Goal: Information Seeking & Learning: Learn about a topic

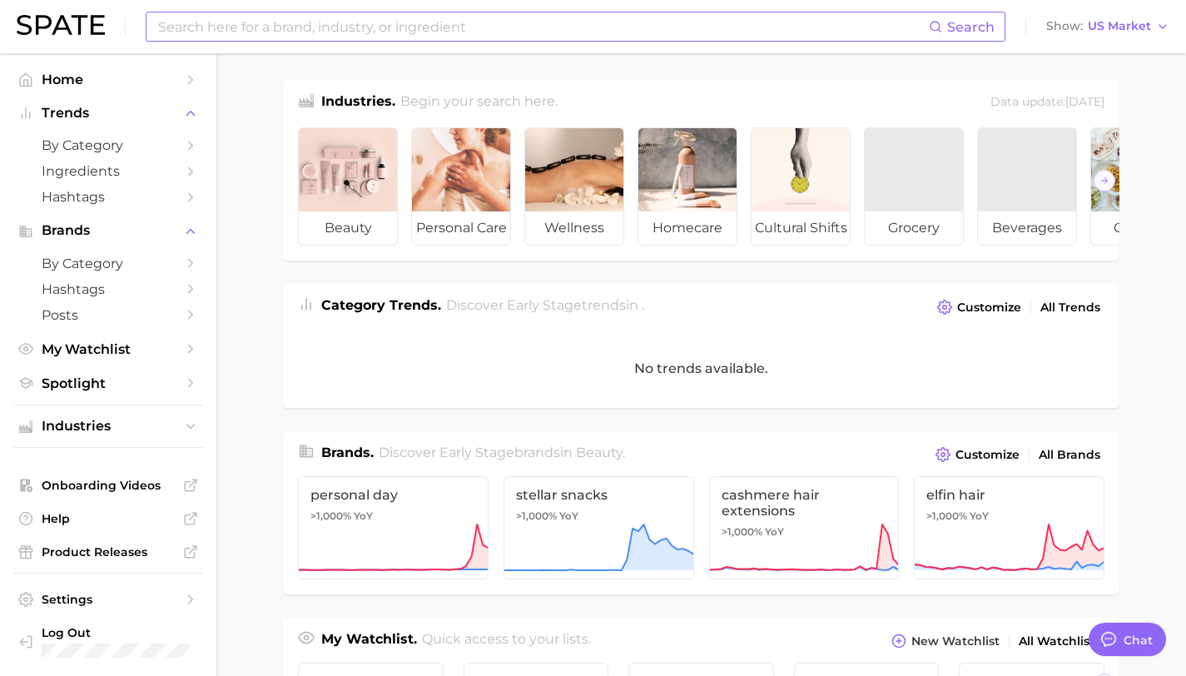
click at [258, 30] on input at bounding box center [542, 26] width 772 height 28
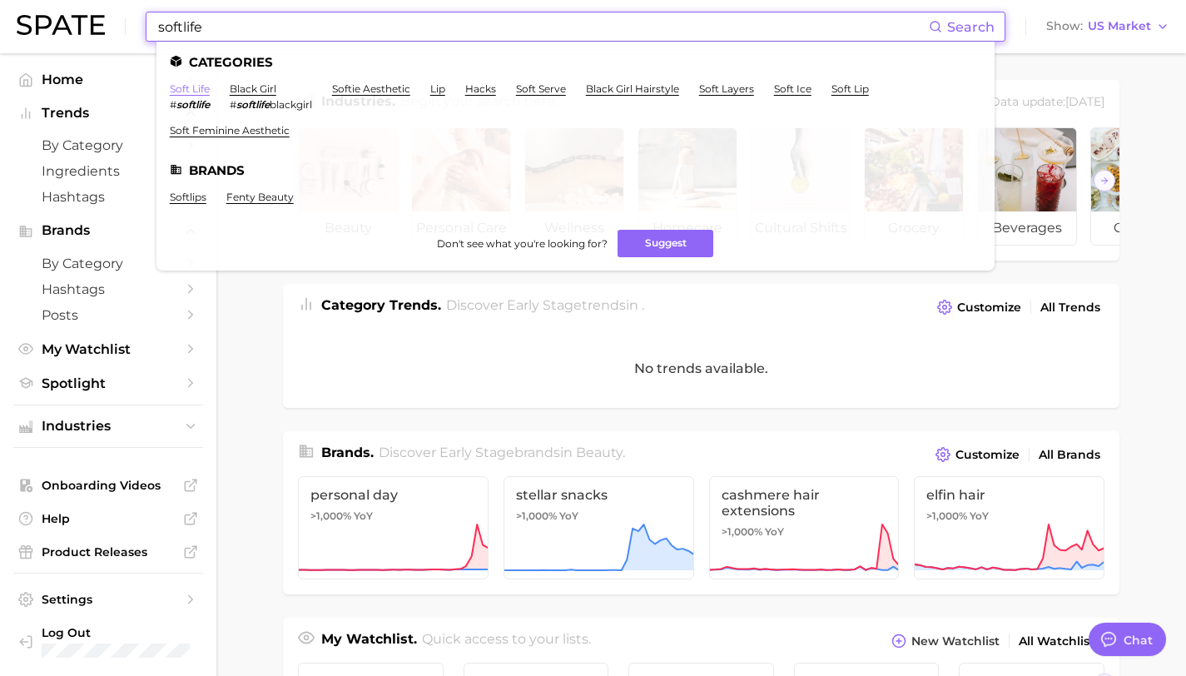
type input "softlife"
click at [180, 87] on link "soft life" at bounding box center [190, 88] width 40 height 12
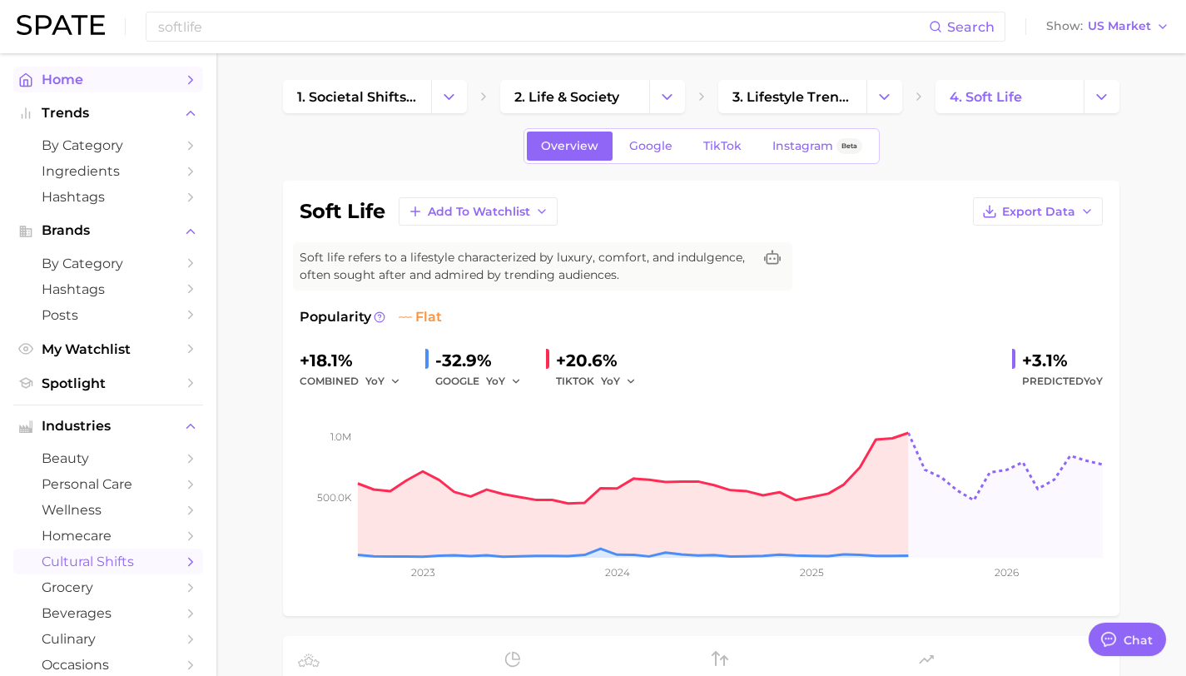
type textarea "x"
click at [731, 156] on link "TikTok" at bounding box center [722, 146] width 67 height 29
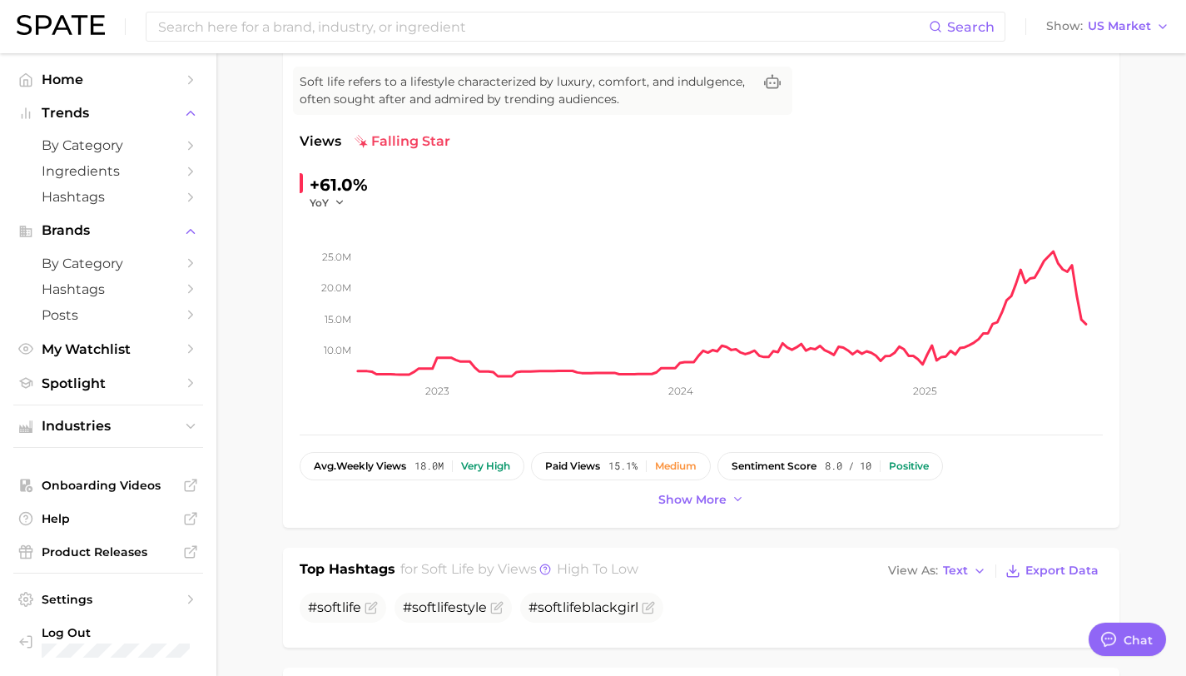
scroll to position [219, 0]
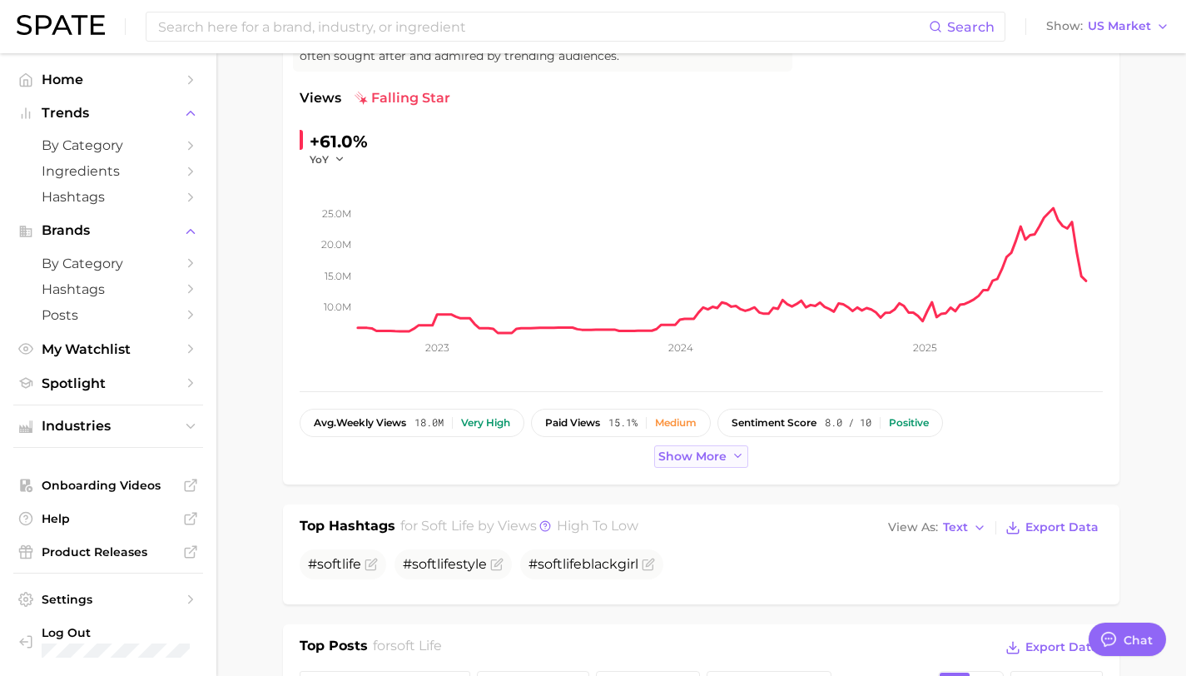
click at [723, 460] on span "Show more" at bounding box center [692, 456] width 68 height 14
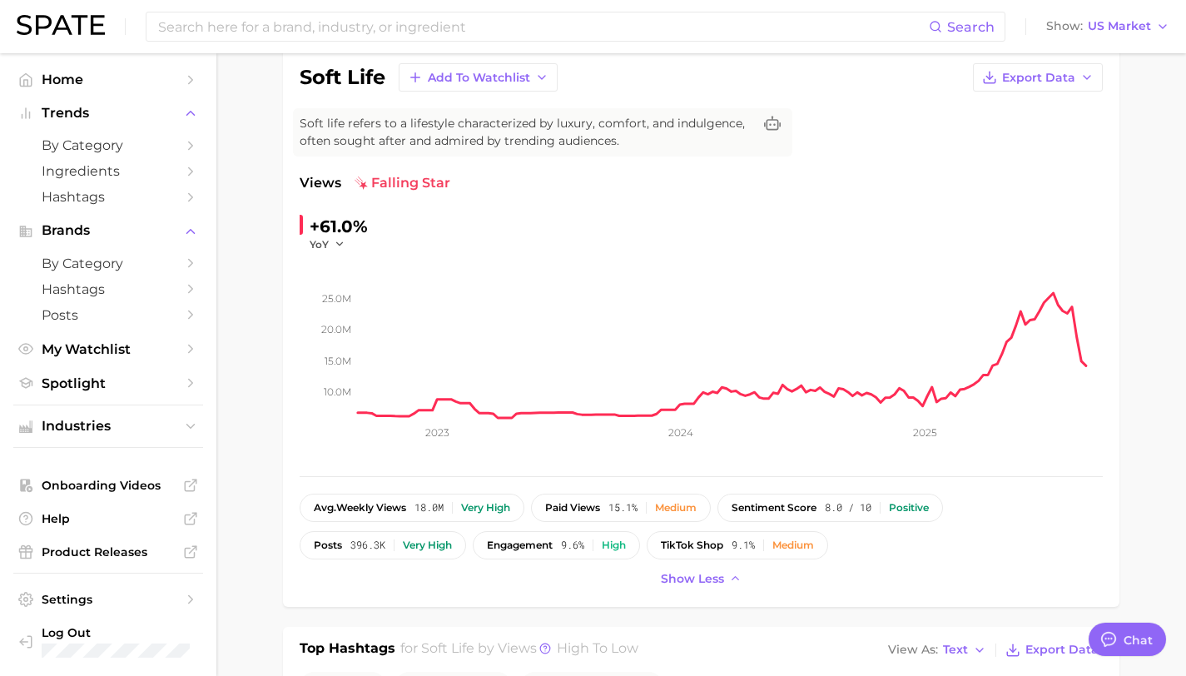
scroll to position [135, 0]
click at [330, 243] on button "YoY" at bounding box center [328, 243] width 36 height 14
click at [368, 357] on button "WoW" at bounding box center [401, 357] width 183 height 30
click at [347, 242] on icon "button" at bounding box center [350, 243] width 12 height 12
click at [348, 326] on button "MoM" at bounding box center [401, 327] width 183 height 30
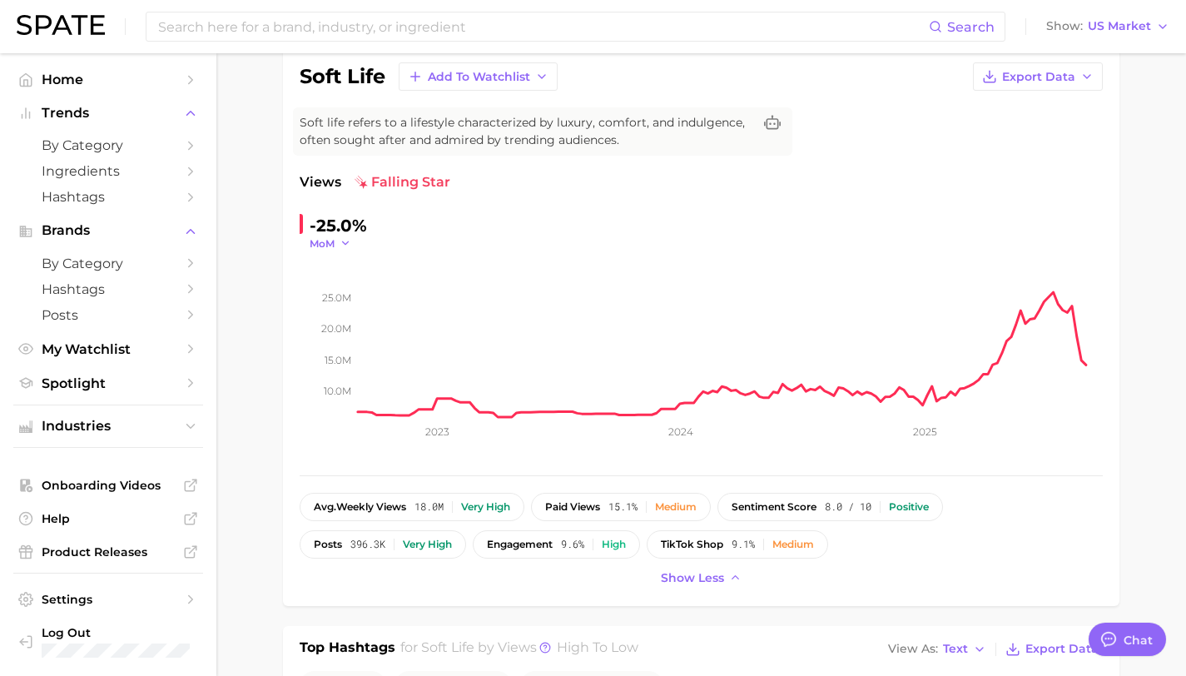
click at [335, 242] on button "MoM" at bounding box center [331, 243] width 42 height 14
click at [349, 293] on button "QoQ" at bounding box center [401, 297] width 183 height 30
click at [335, 241] on button "QoQ" at bounding box center [330, 243] width 40 height 14
click at [337, 271] on span "YoY" at bounding box center [328, 267] width 21 height 14
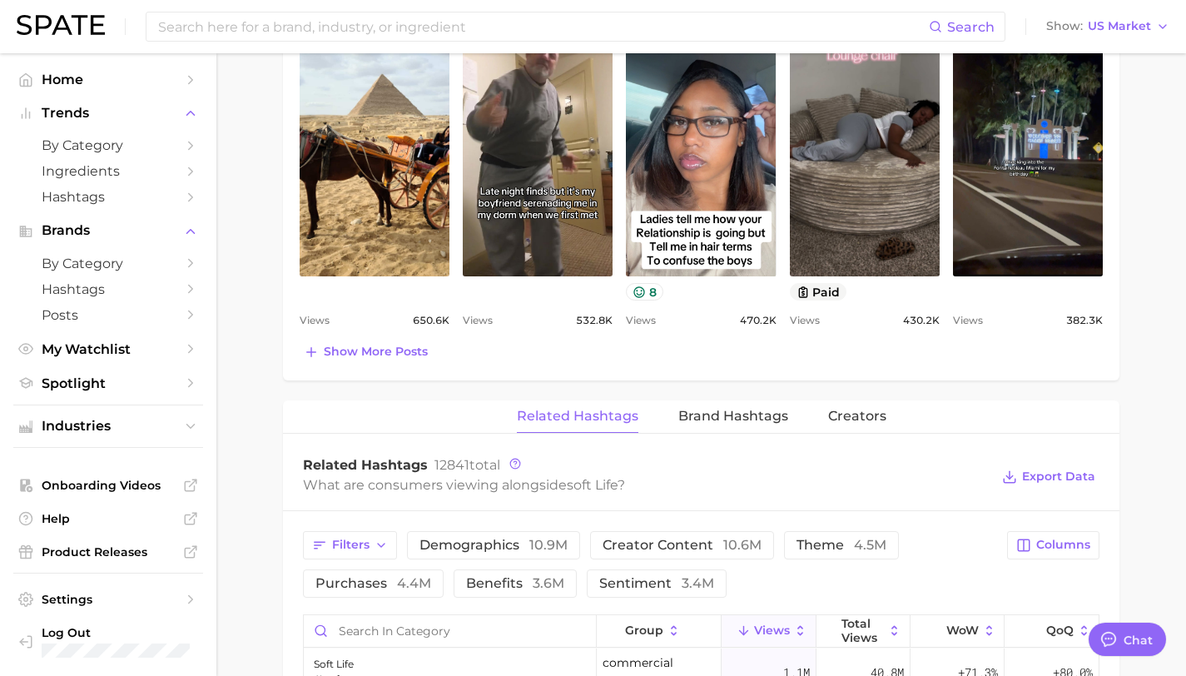
scroll to position [477, 0]
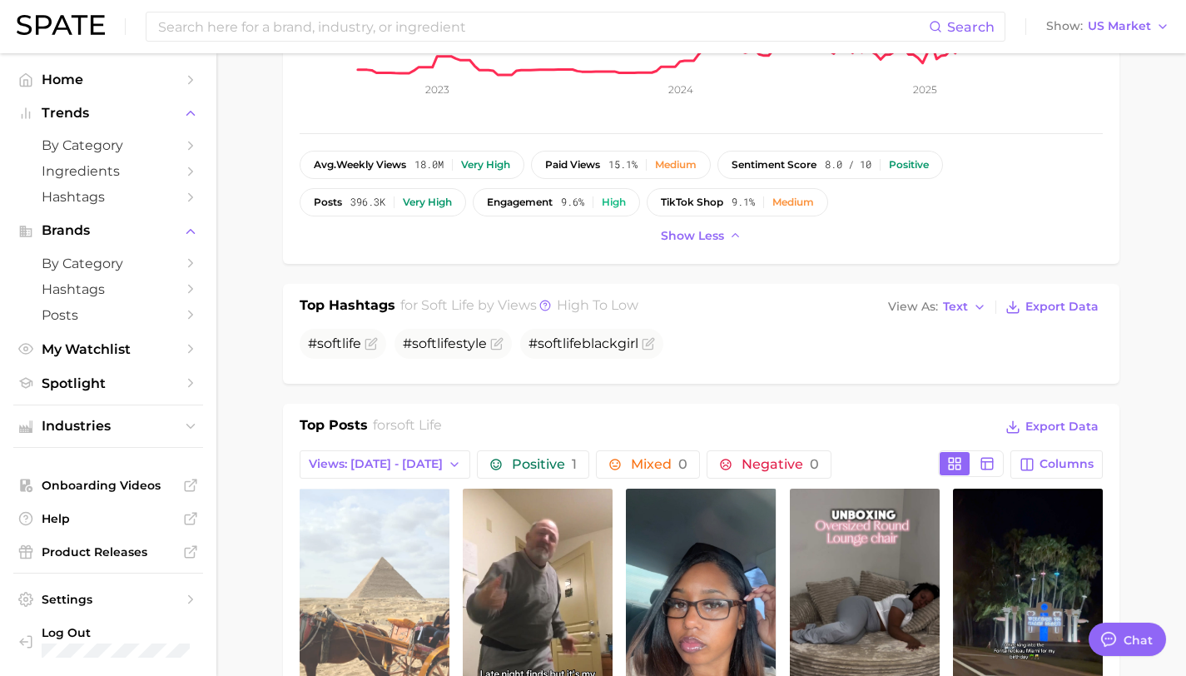
click at [340, 586] on link "view post on TikTok" at bounding box center [375, 624] width 150 height 271
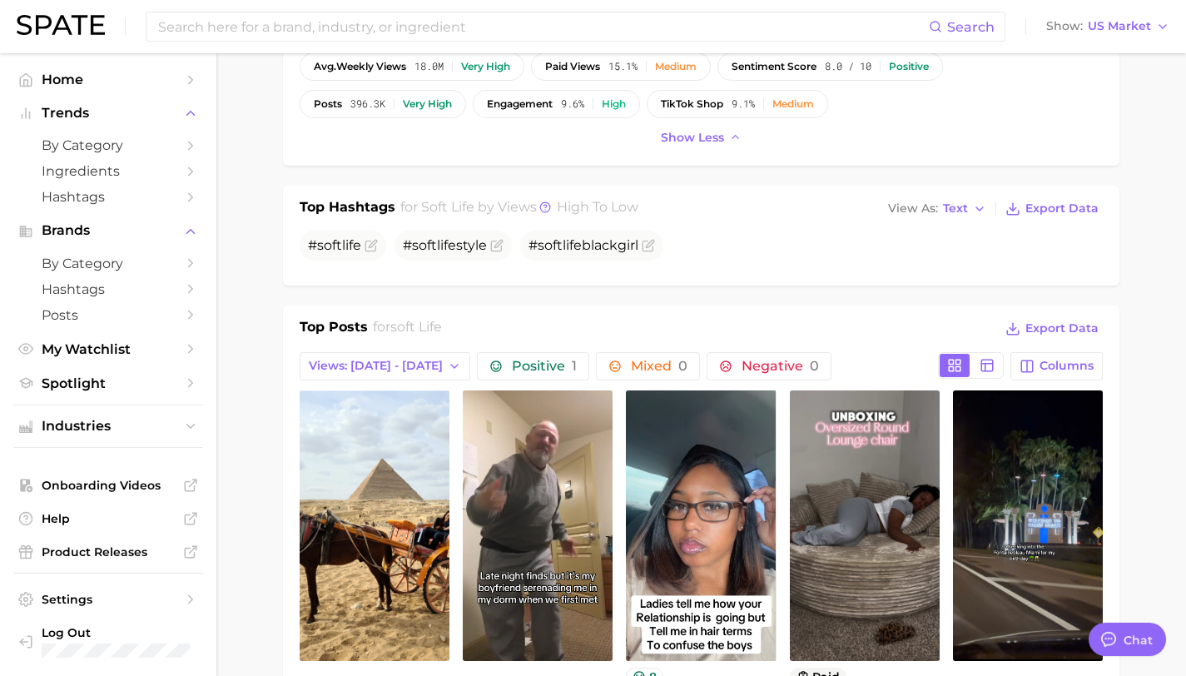
scroll to position [596, 0]
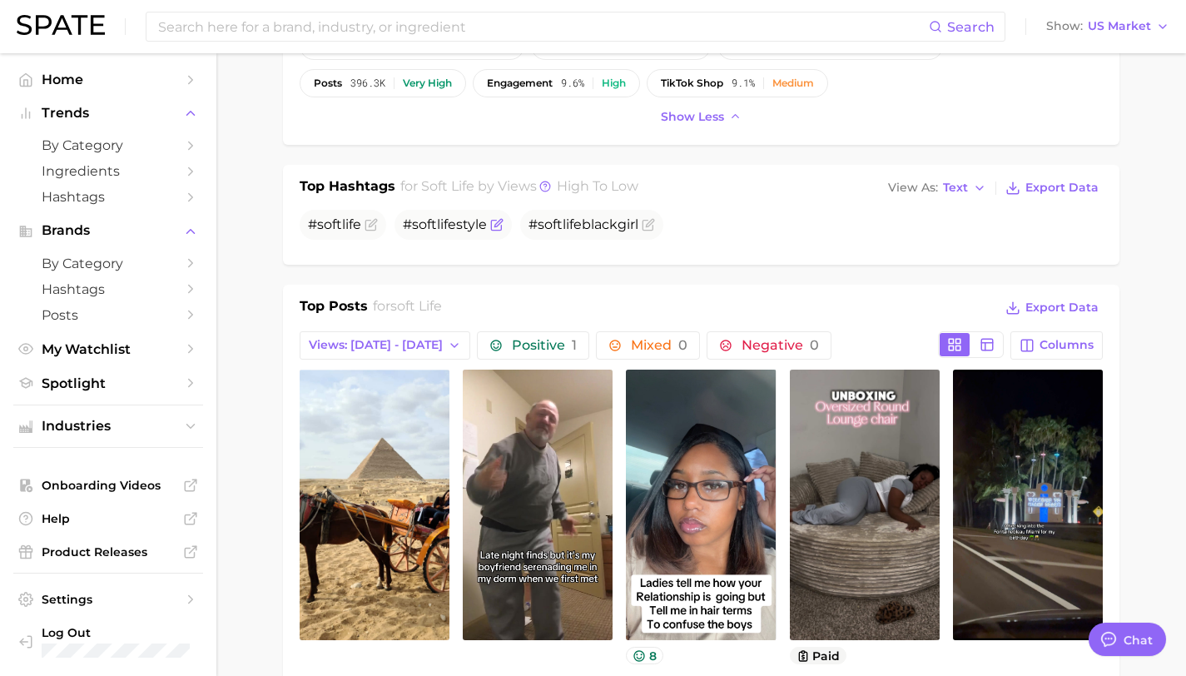
click at [450, 227] on span "life" at bounding box center [446, 224] width 19 height 16
click at [499, 225] on icon "Flag as miscategorized or irrelevant" at bounding box center [497, 222] width 7 height 7
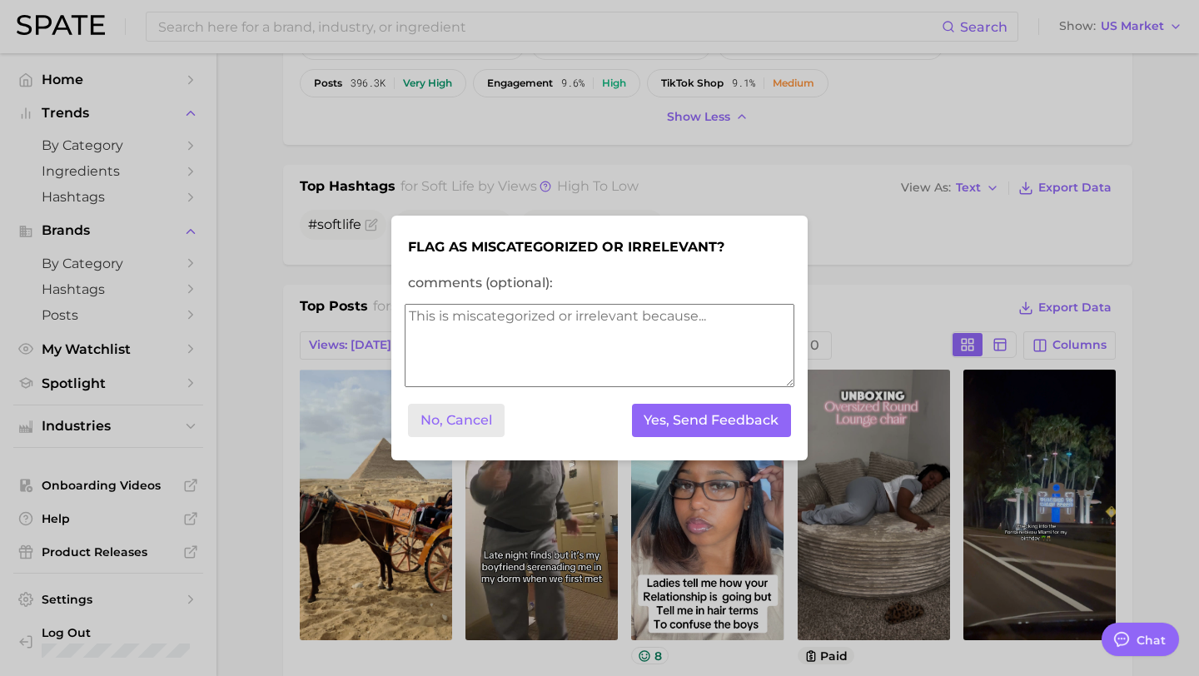
click at [467, 425] on button "No, Cancel" at bounding box center [456, 421] width 97 height 34
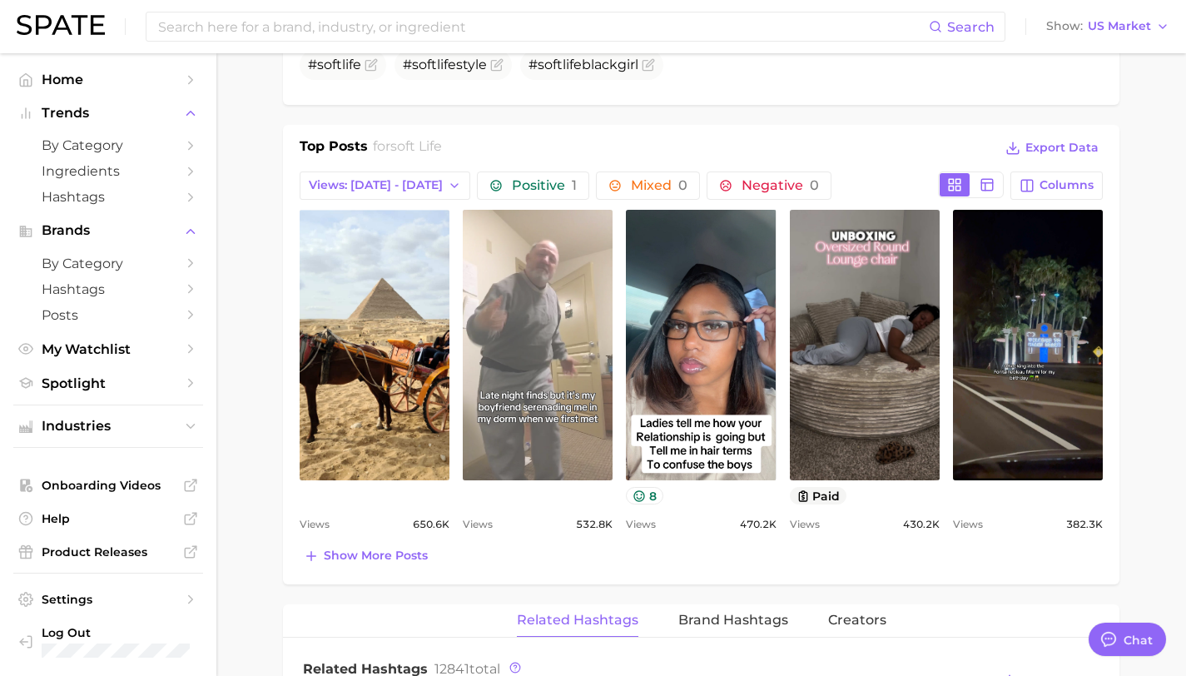
scroll to position [806, 0]
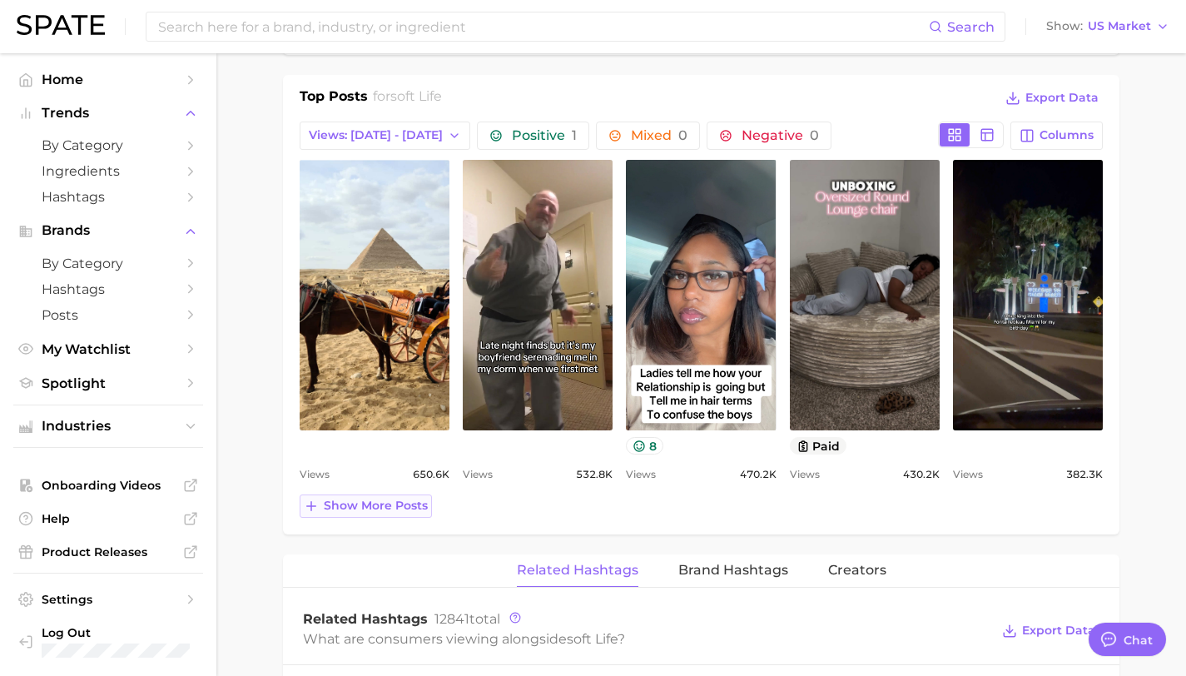
click at [335, 511] on span "Show more posts" at bounding box center [376, 506] width 104 height 14
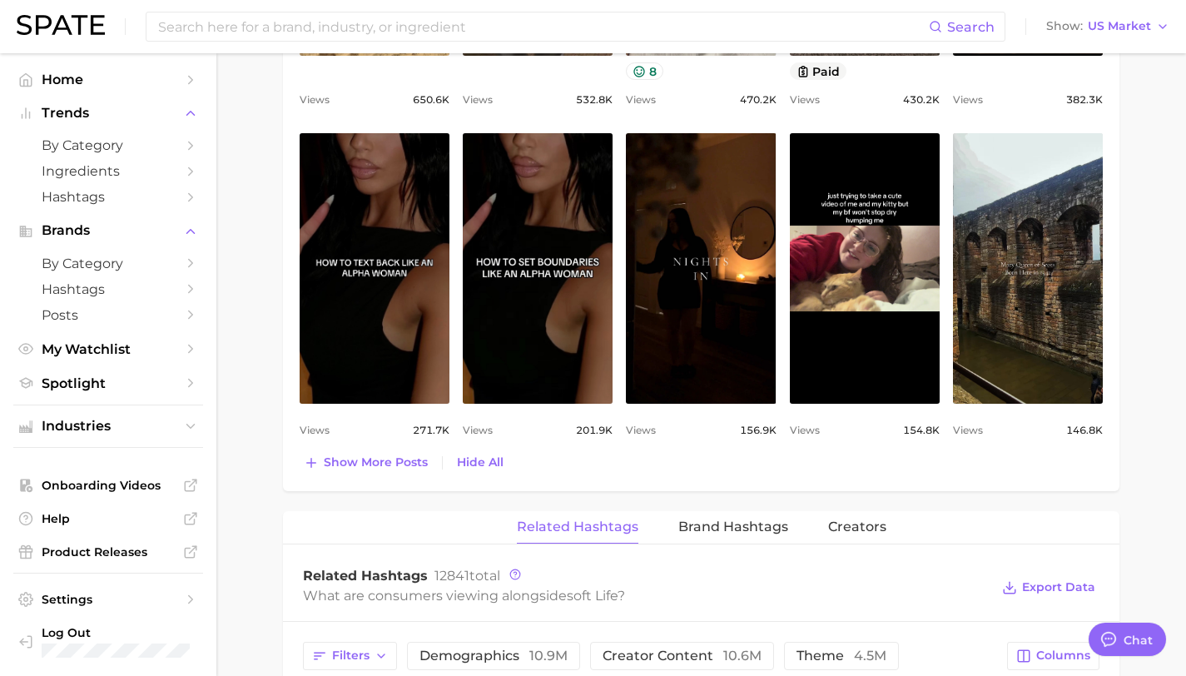
scroll to position [1183, 0]
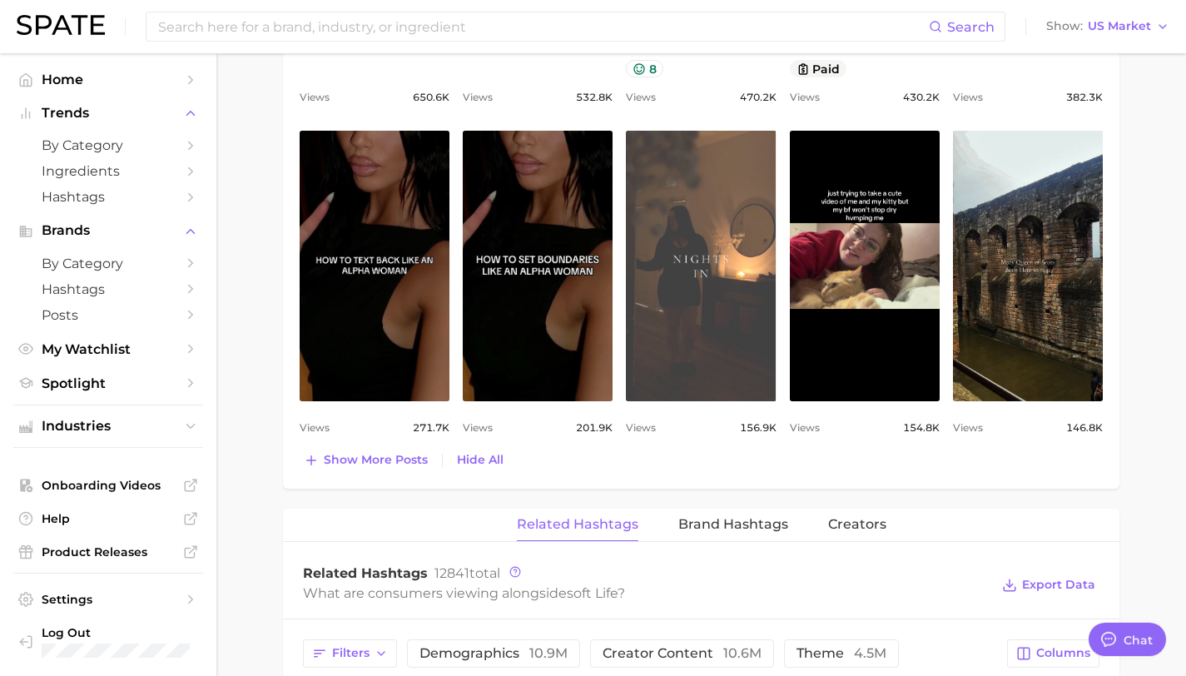
click at [669, 235] on link "view post on TikTok" at bounding box center [701, 266] width 150 height 271
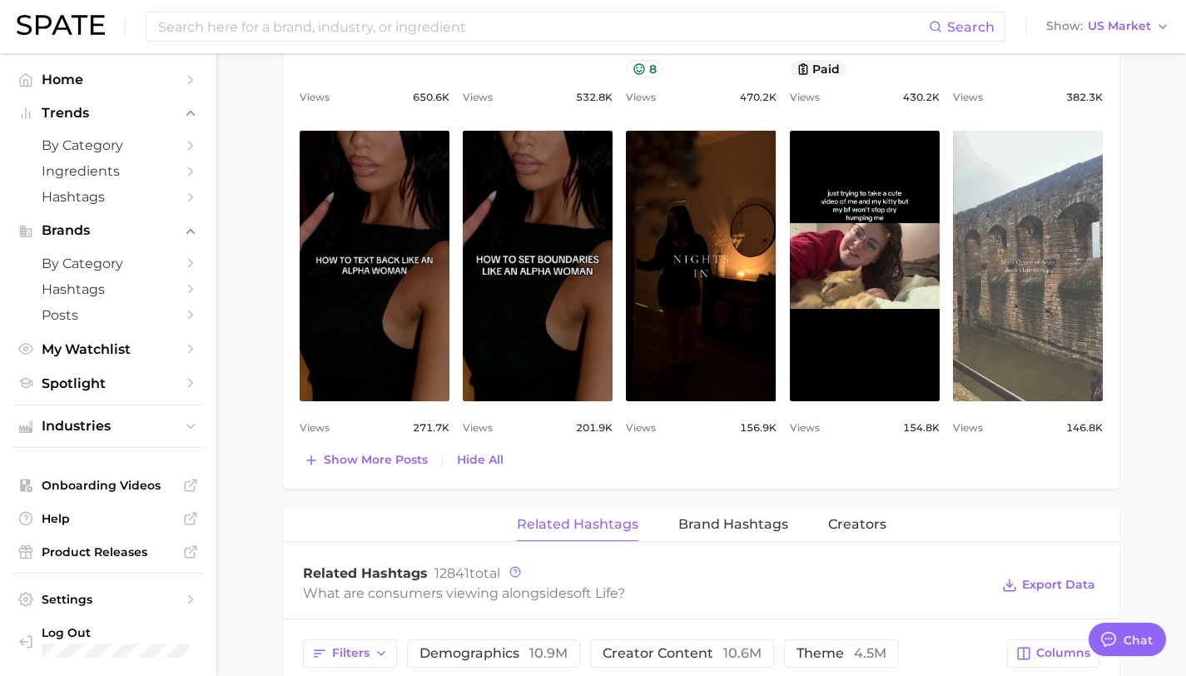
click at [1050, 240] on link "view post on TikTok" at bounding box center [1028, 266] width 150 height 271
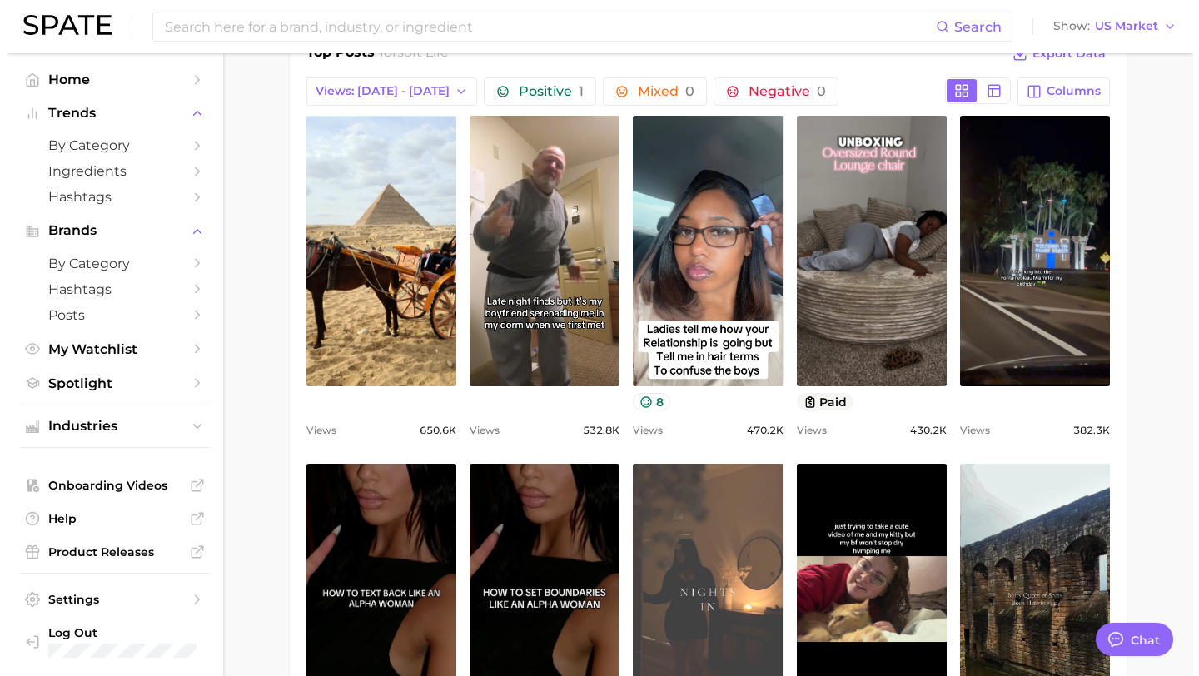
scroll to position [851, 0]
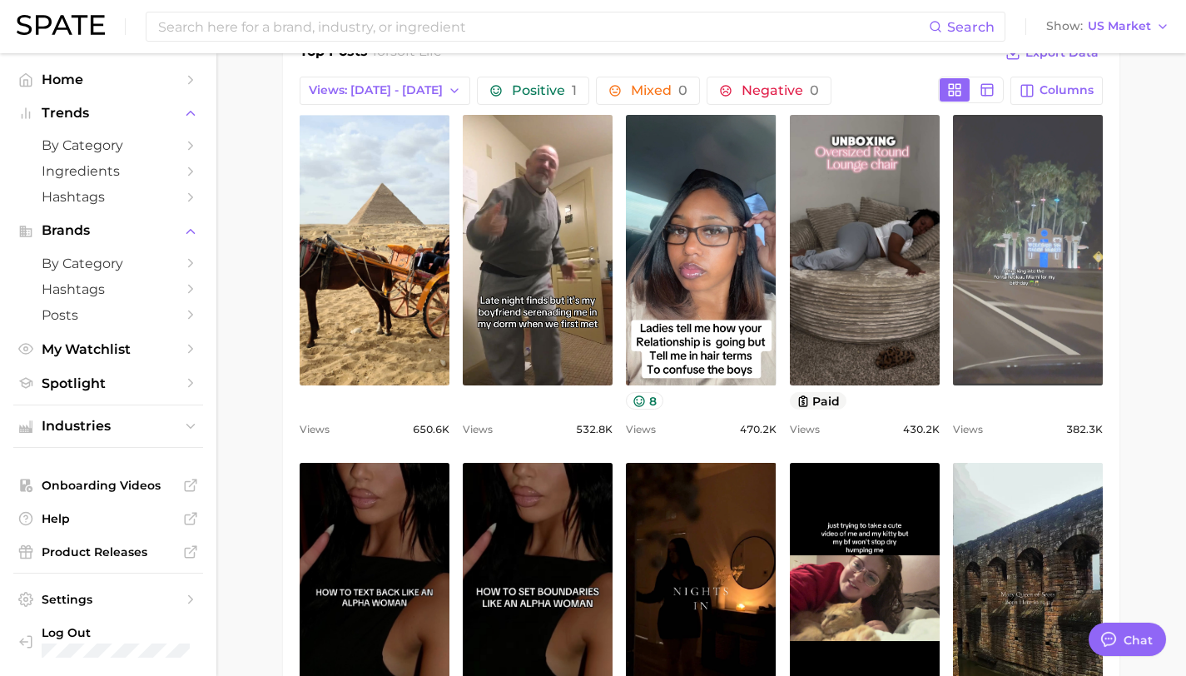
click at [1002, 329] on link "view post on TikTok" at bounding box center [1028, 250] width 150 height 271
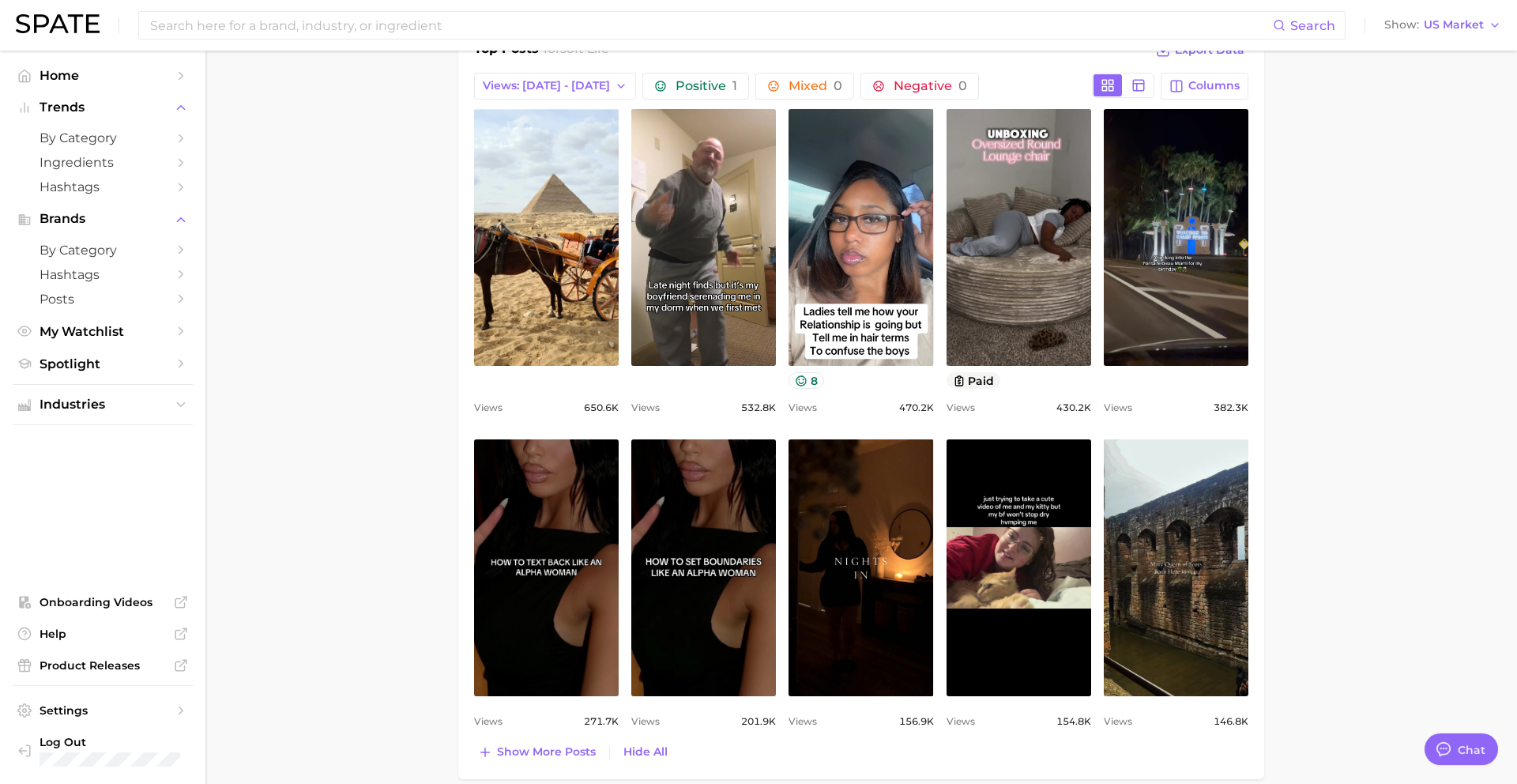
type textarea "x"
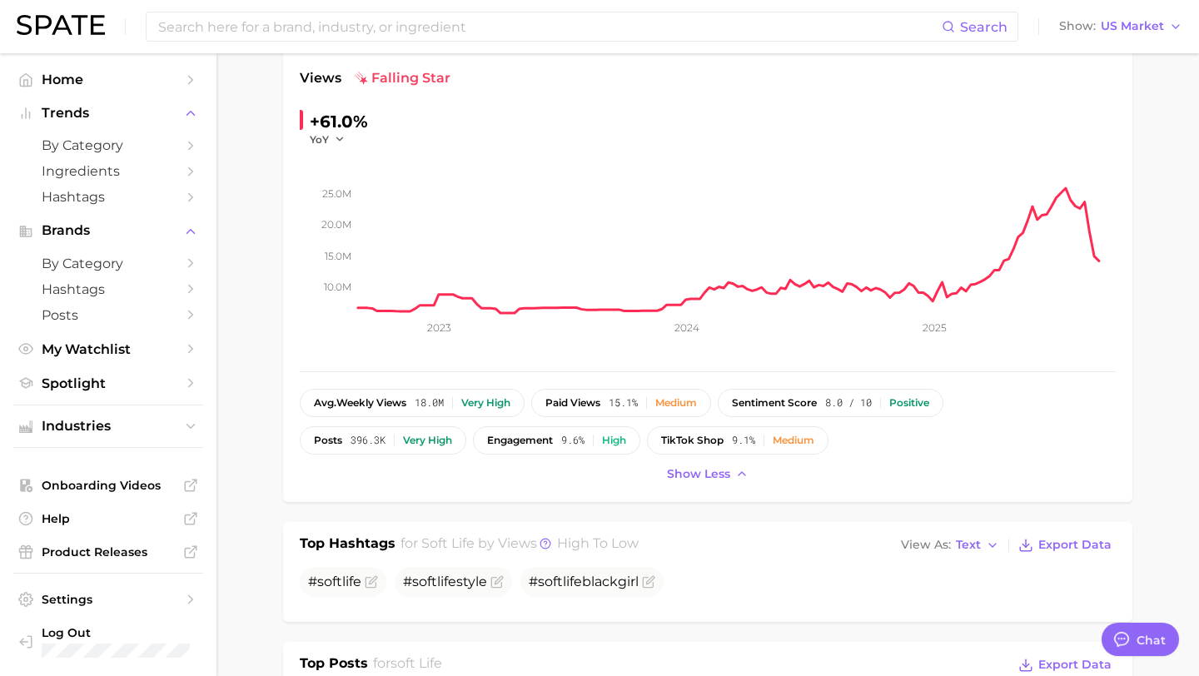
scroll to position [0, 0]
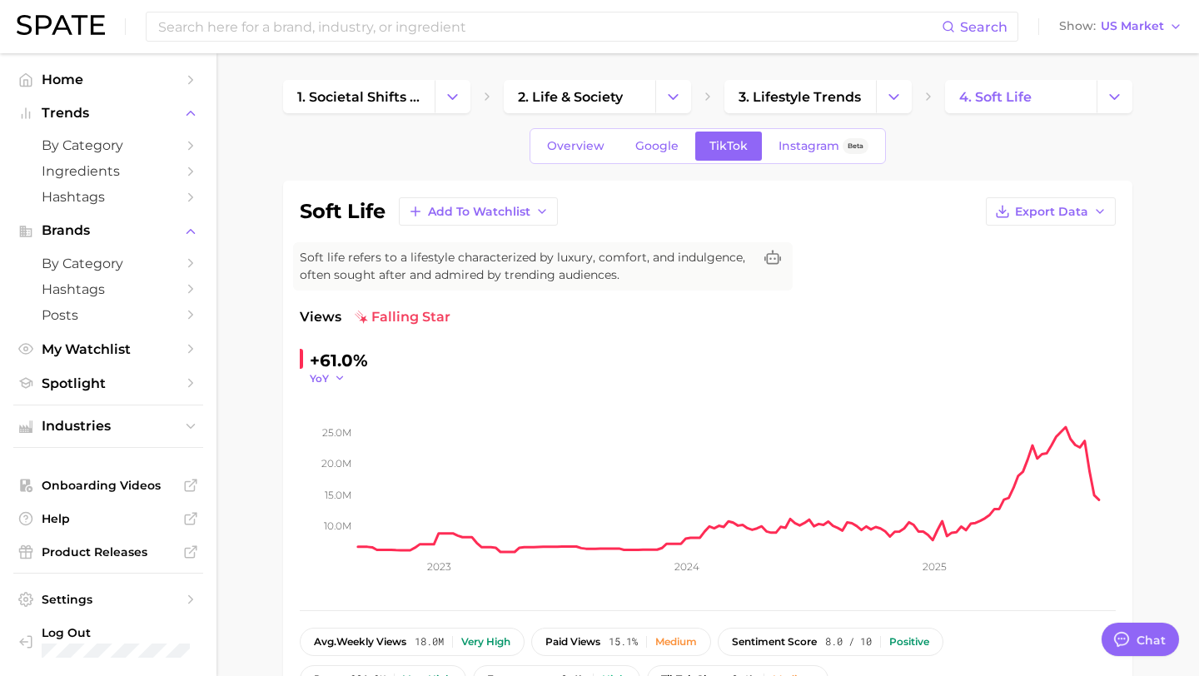
click at [330, 381] on button "YoY" at bounding box center [328, 378] width 36 height 14
click at [335, 463] on span "MoM" at bounding box center [332, 461] width 29 height 14
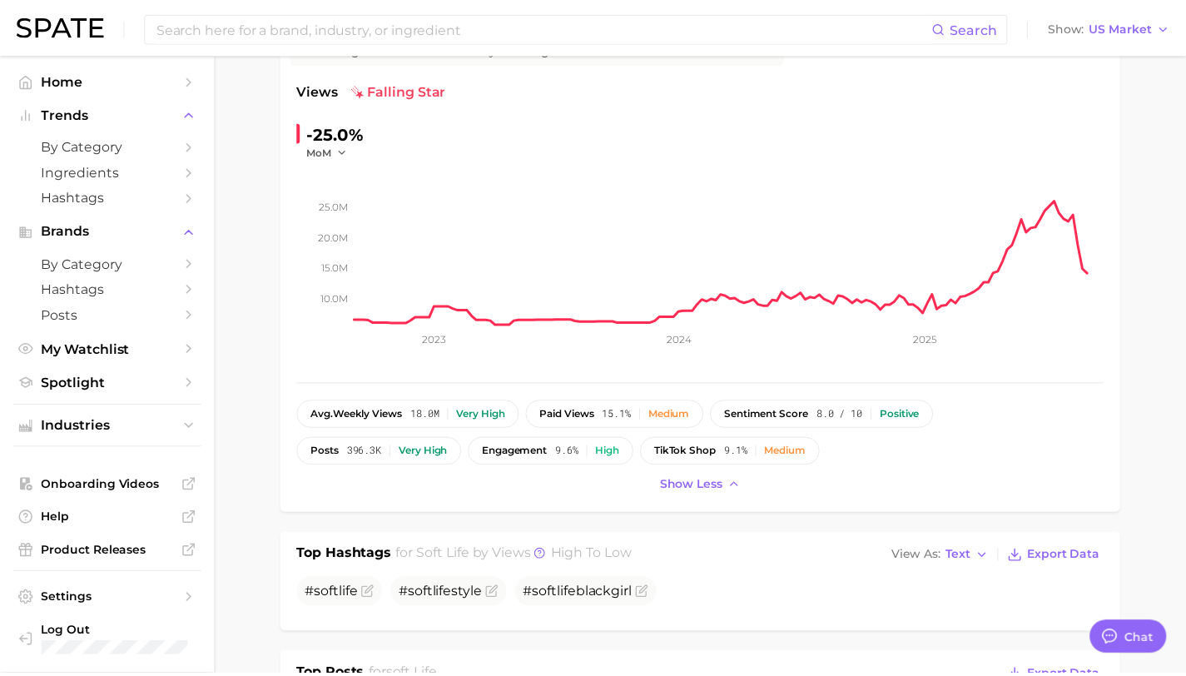
scroll to position [374, 0]
